Goal: Find specific page/section: Find specific page/section

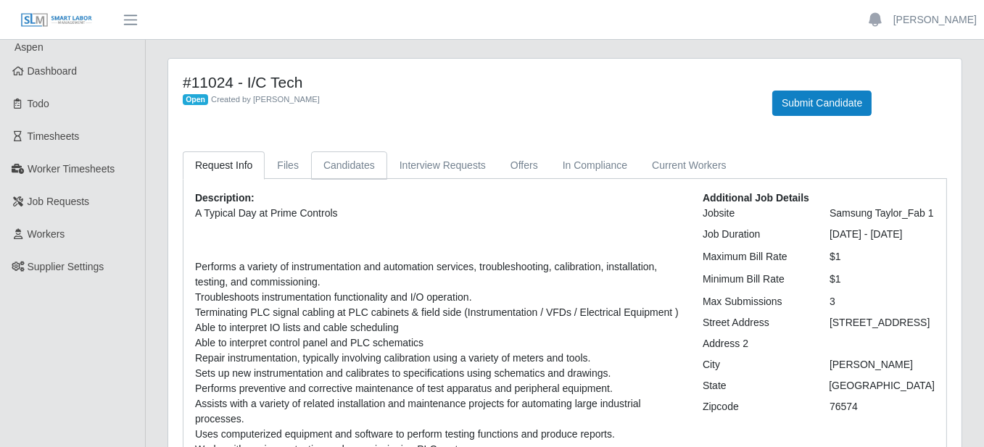
click at [340, 164] on link "Candidates" at bounding box center [349, 166] width 76 height 28
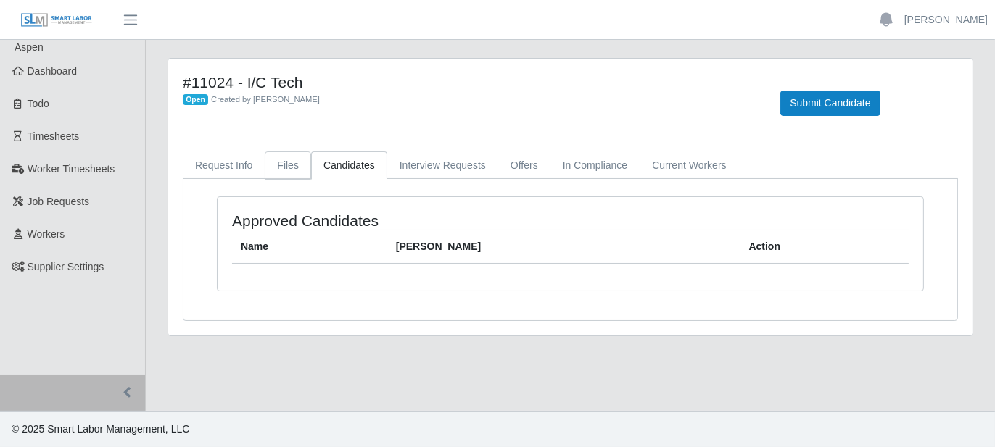
click at [292, 166] on link "Files" at bounding box center [288, 166] width 46 height 28
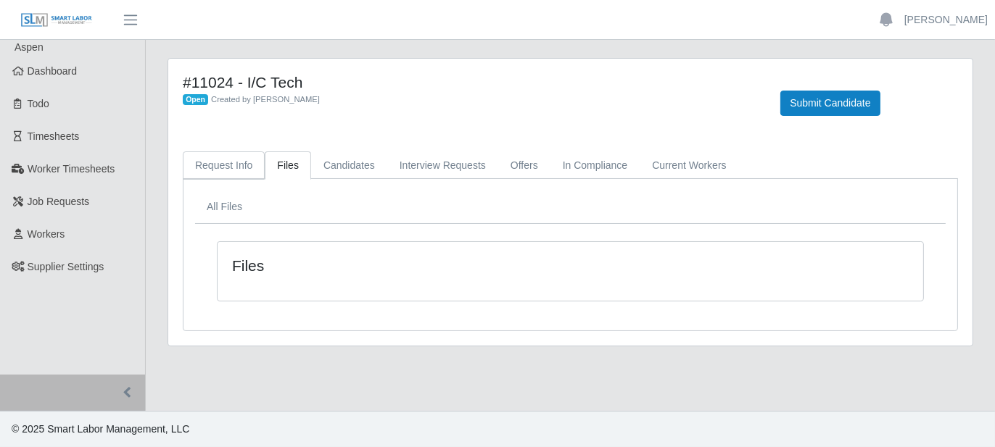
click at [242, 170] on link "Request Info" at bounding box center [224, 166] width 82 height 28
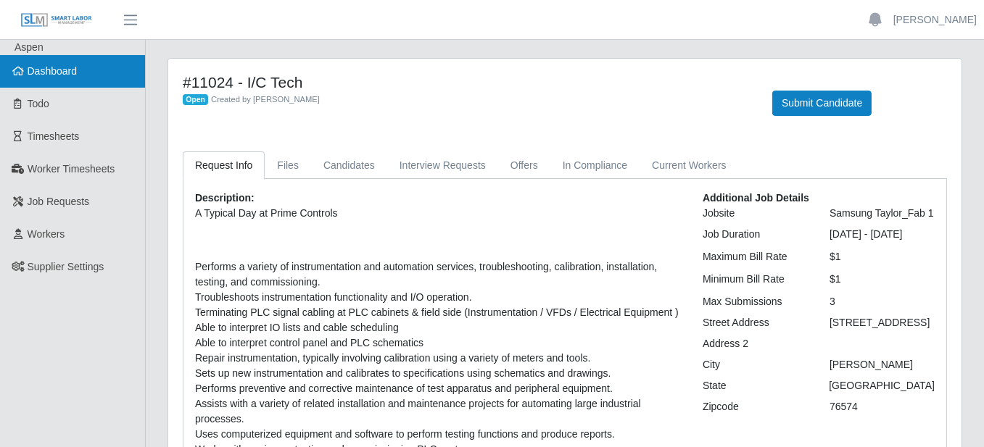
click at [35, 70] on span "Dashboard" at bounding box center [53, 71] width 50 height 12
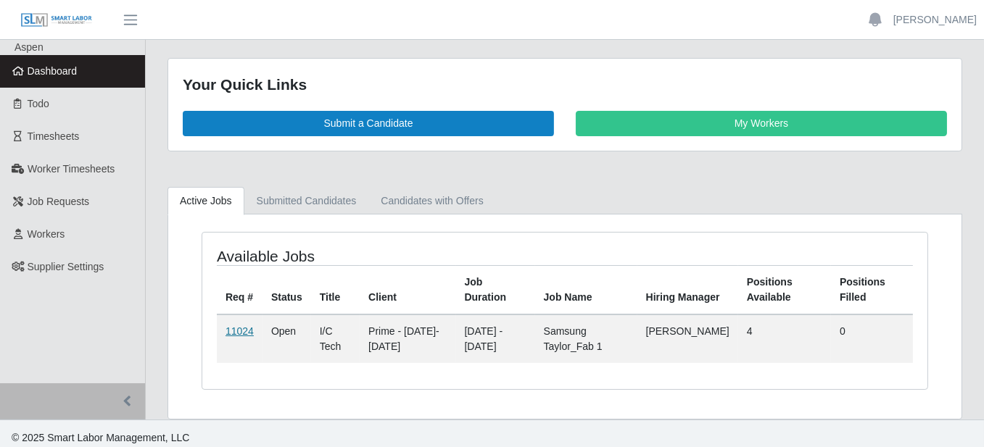
click at [237, 326] on link "11024" at bounding box center [239, 332] width 28 height 12
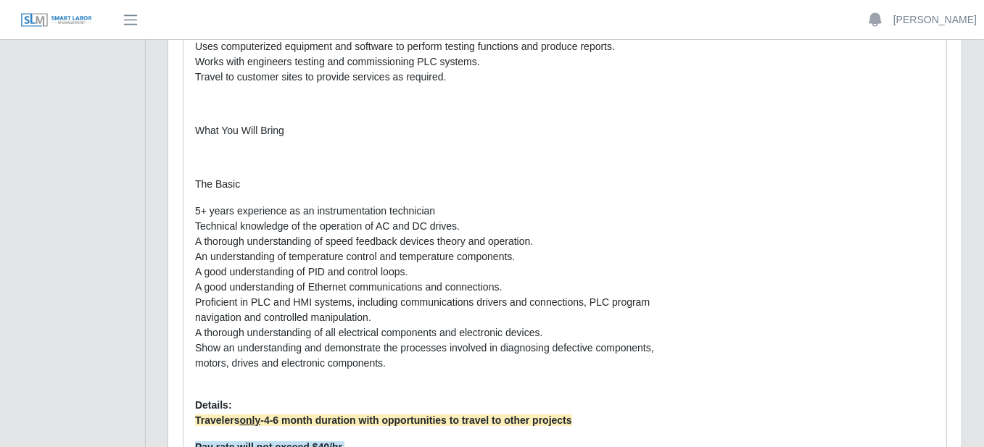
scroll to position [29, 0]
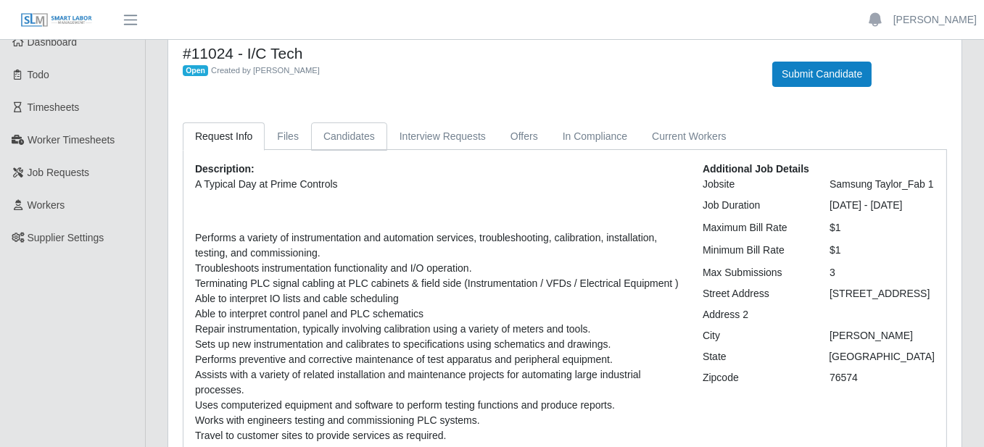
click at [311, 132] on link "Candidates" at bounding box center [349, 137] width 76 height 28
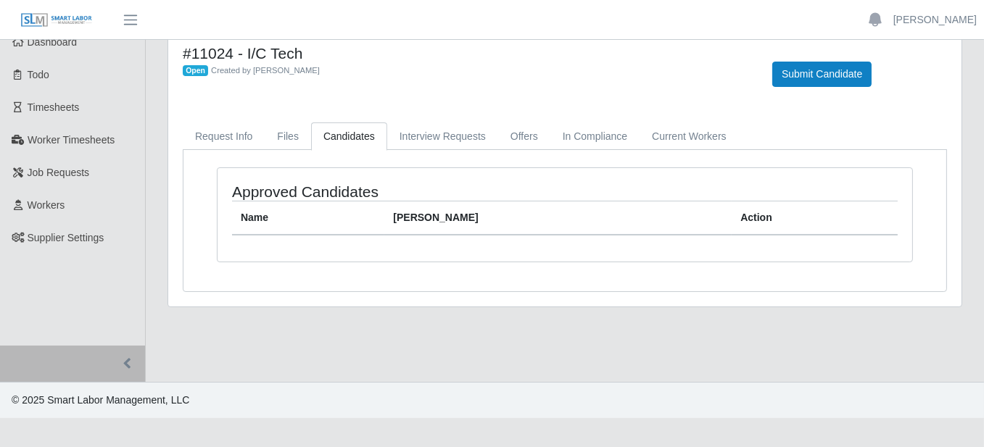
scroll to position [0, 0]
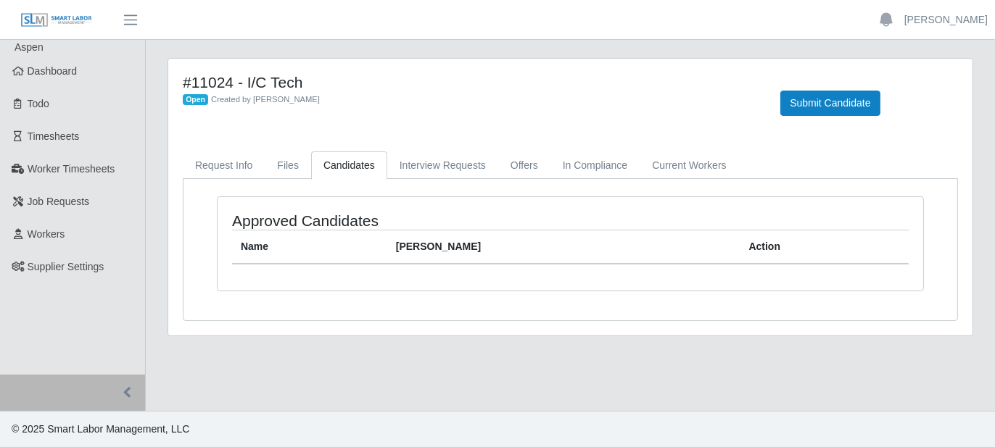
click at [271, 138] on div "#11024 - I/C Tech Open Created by [PERSON_NAME] Submit Candidate Request Info F…" at bounding box center [570, 197] width 804 height 277
click at [284, 170] on link "Files" at bounding box center [288, 166] width 46 height 28
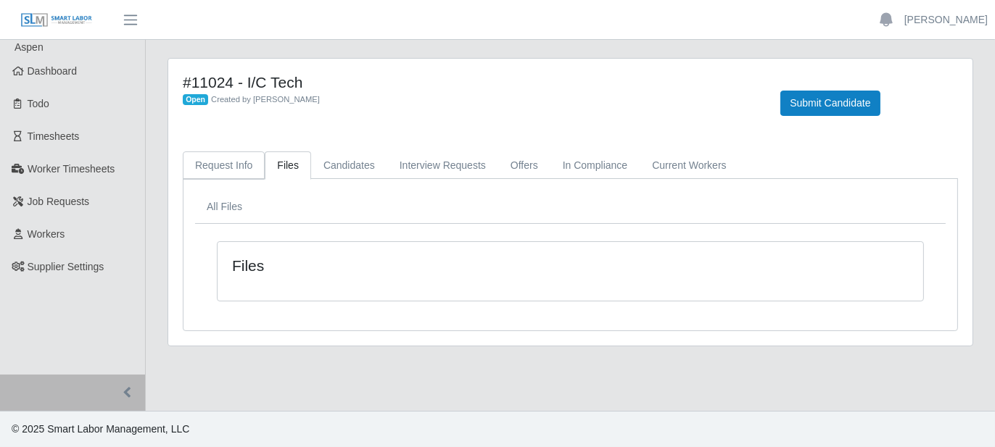
click at [202, 173] on link "Request Info" at bounding box center [224, 166] width 82 height 28
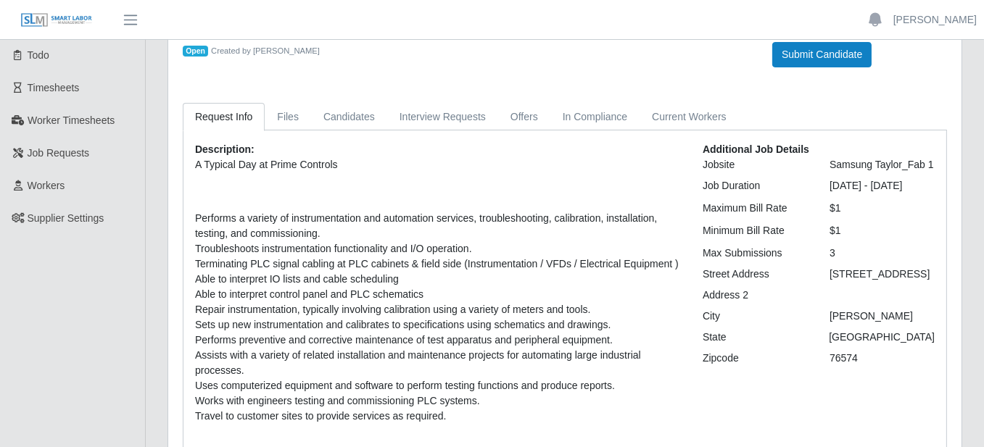
scroll to position [73, 0]
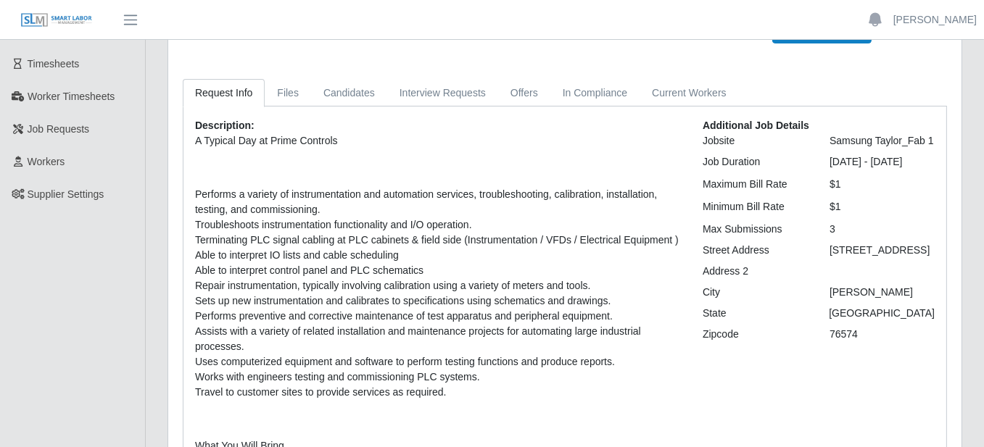
click at [574, 155] on p "A Typical Day at Prime Controls Performs a variety of instrumentation and autom…" at bounding box center [438, 409] width 486 height 553
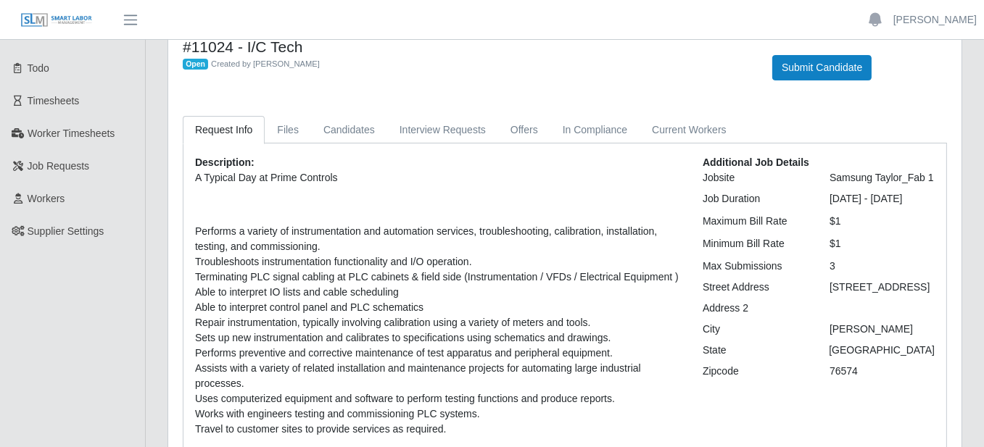
scroll to position [0, 0]
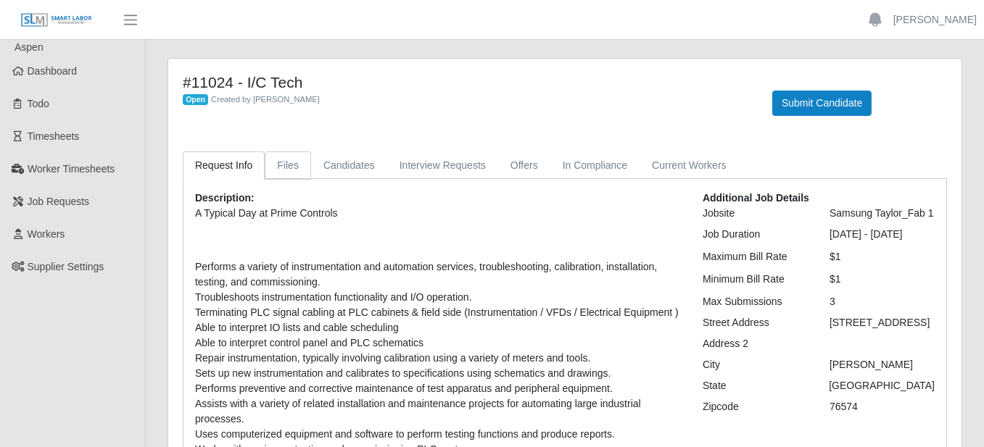
click at [289, 175] on link "Files" at bounding box center [288, 166] width 46 height 28
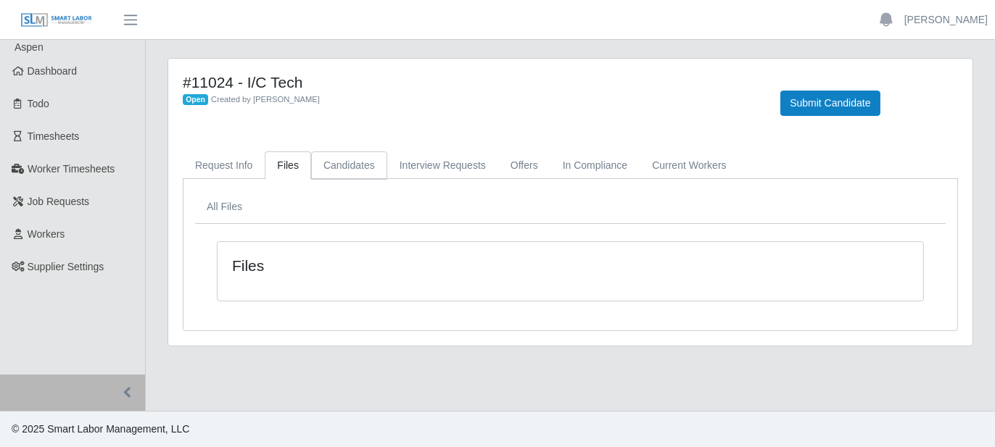
click at [352, 171] on link "Candidates" at bounding box center [349, 166] width 76 height 28
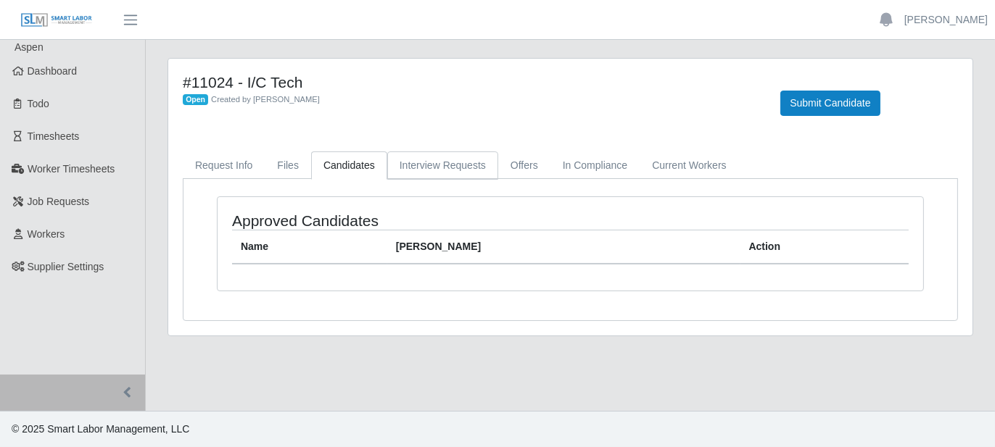
click at [449, 171] on link "Interview Requests" at bounding box center [442, 166] width 111 height 28
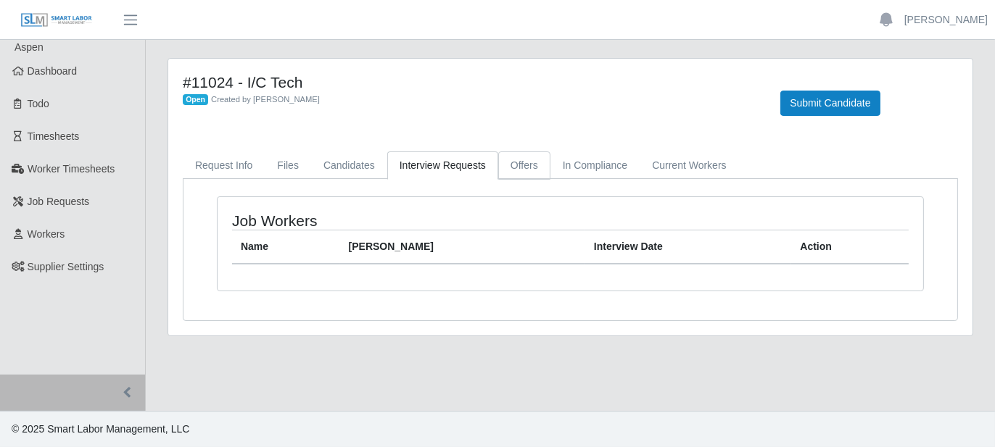
click at [519, 164] on link "Offers" at bounding box center [524, 166] width 52 height 28
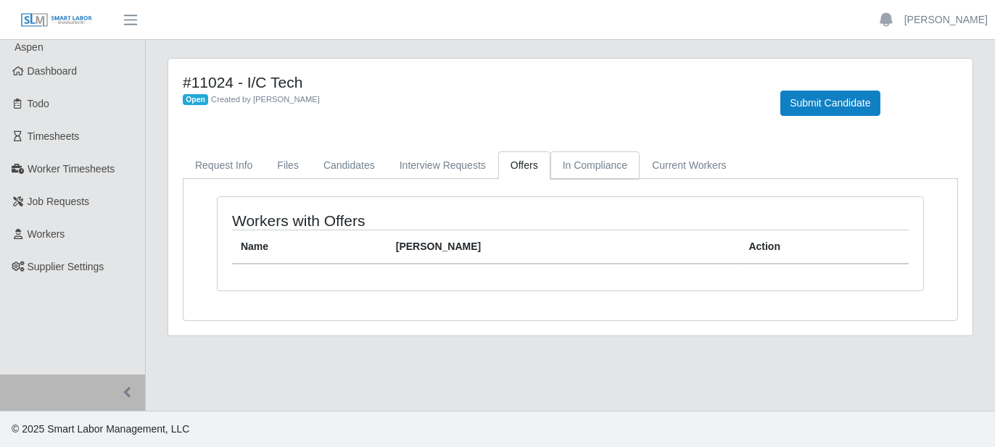
click at [611, 173] on link "In Compliance" at bounding box center [595, 166] width 90 height 28
click at [232, 157] on link "Request Info" at bounding box center [224, 166] width 82 height 28
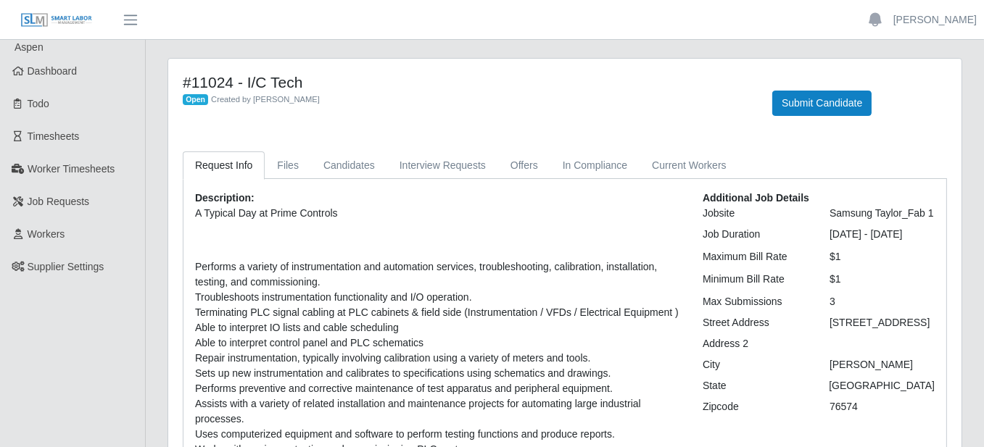
click at [583, 219] on p "A Typical Day at Prime Controls" at bounding box center [438, 213] width 486 height 15
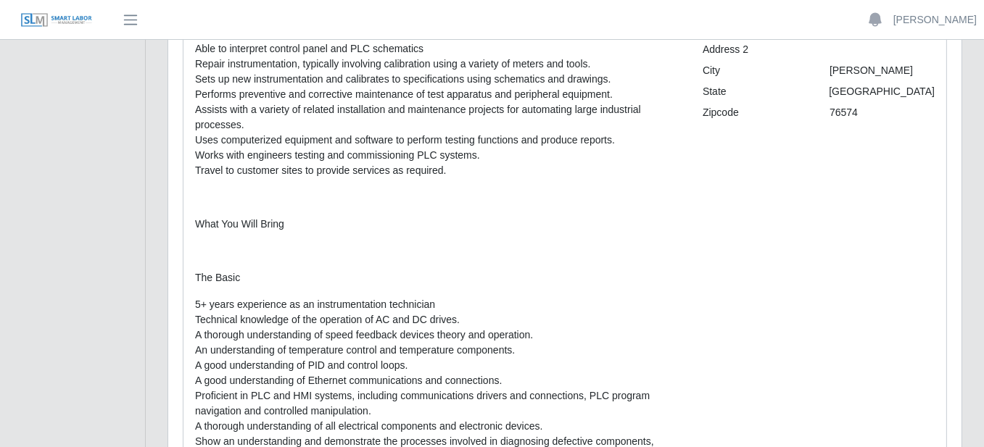
scroll to position [363, 0]
